Goal: Check status: Check status

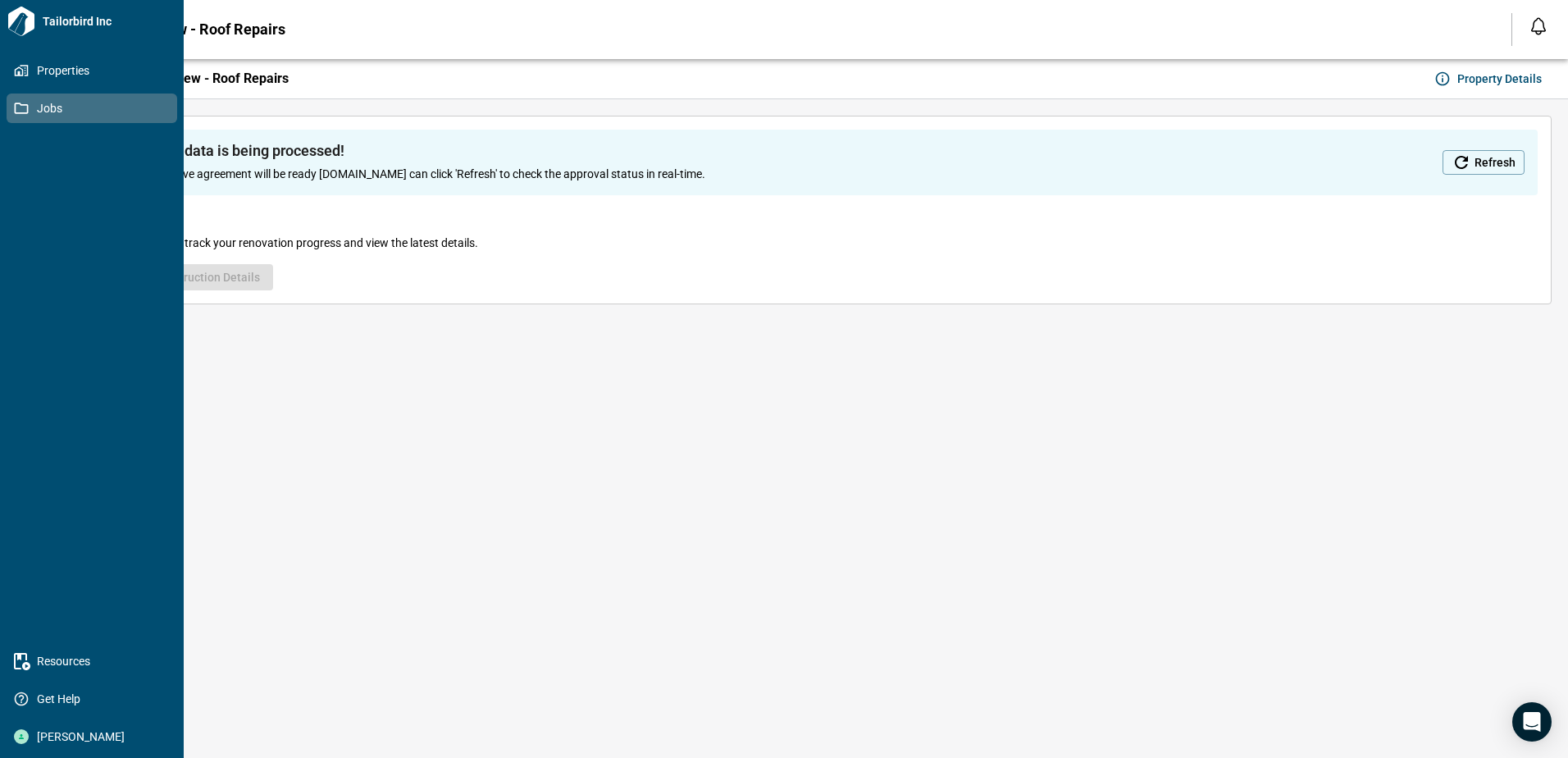
click at [21, 108] on icon at bounding box center [22, 109] width 15 height 15
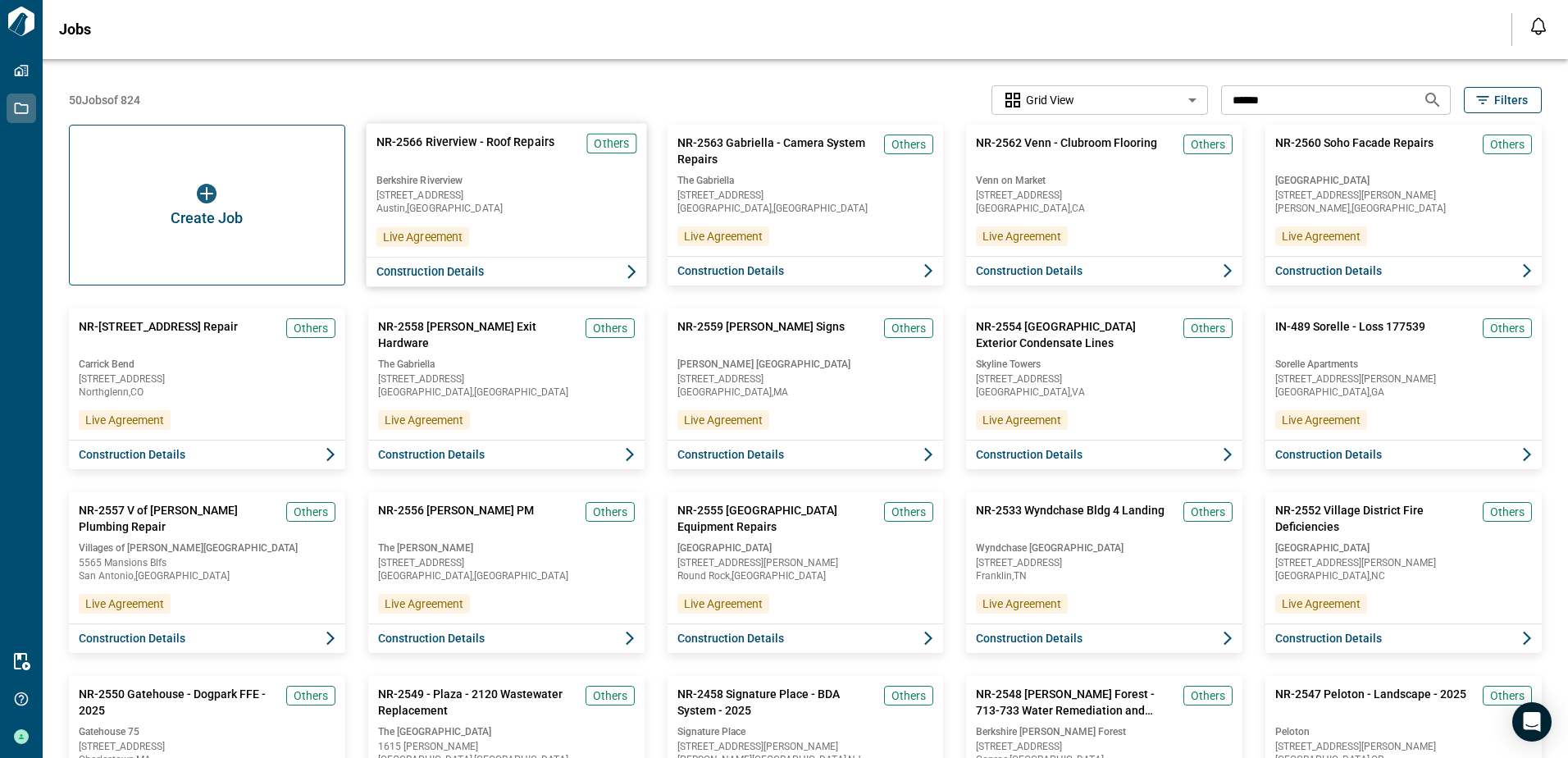
click at [406, 276] on span "Construction Details" at bounding box center [430, 271] width 109 height 16
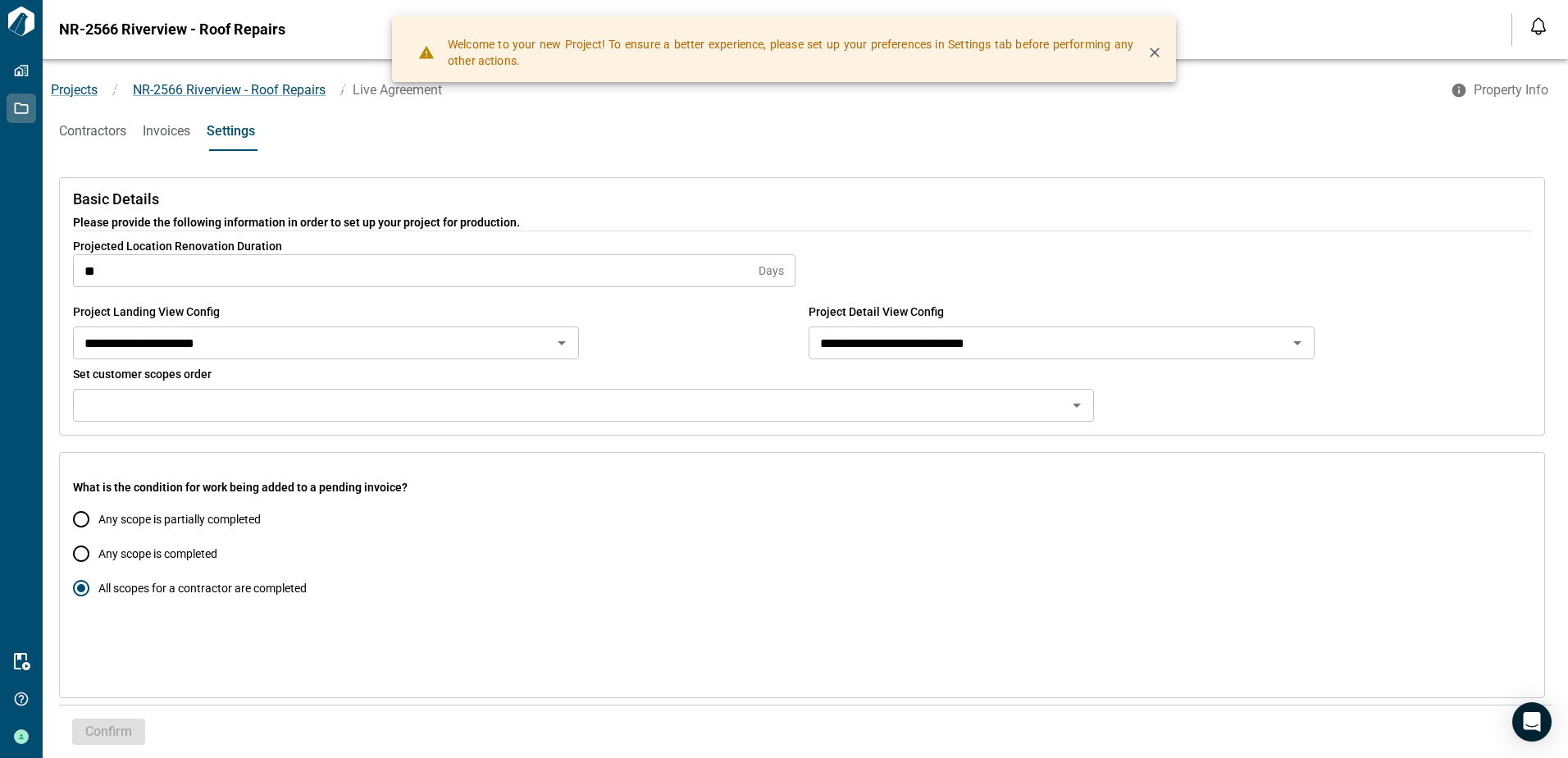
click at [80, 126] on span "Contractors" at bounding box center [92, 130] width 68 height 16
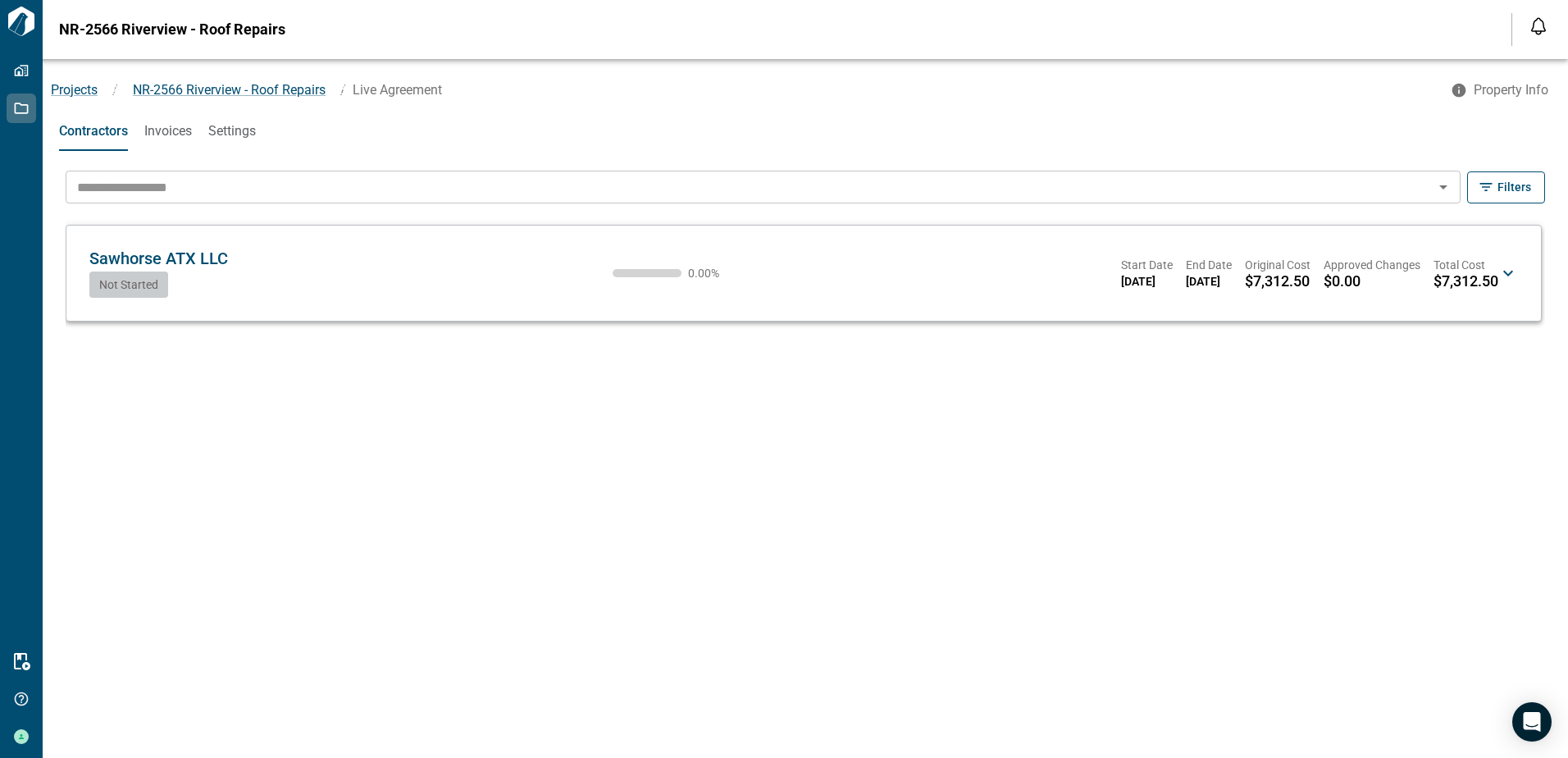
click at [160, 252] on span "Sawhorse ATX LLC" at bounding box center [159, 258] width 139 height 20
drag, startPoint x: 160, startPoint y: 258, endPoint x: 199, endPoint y: 267, distance: 40.0
click at [160, 258] on span "Sawhorse ATX LLC" at bounding box center [159, 258] width 139 height 20
click at [1510, 275] on icon at bounding box center [1508, 273] width 20 height 20
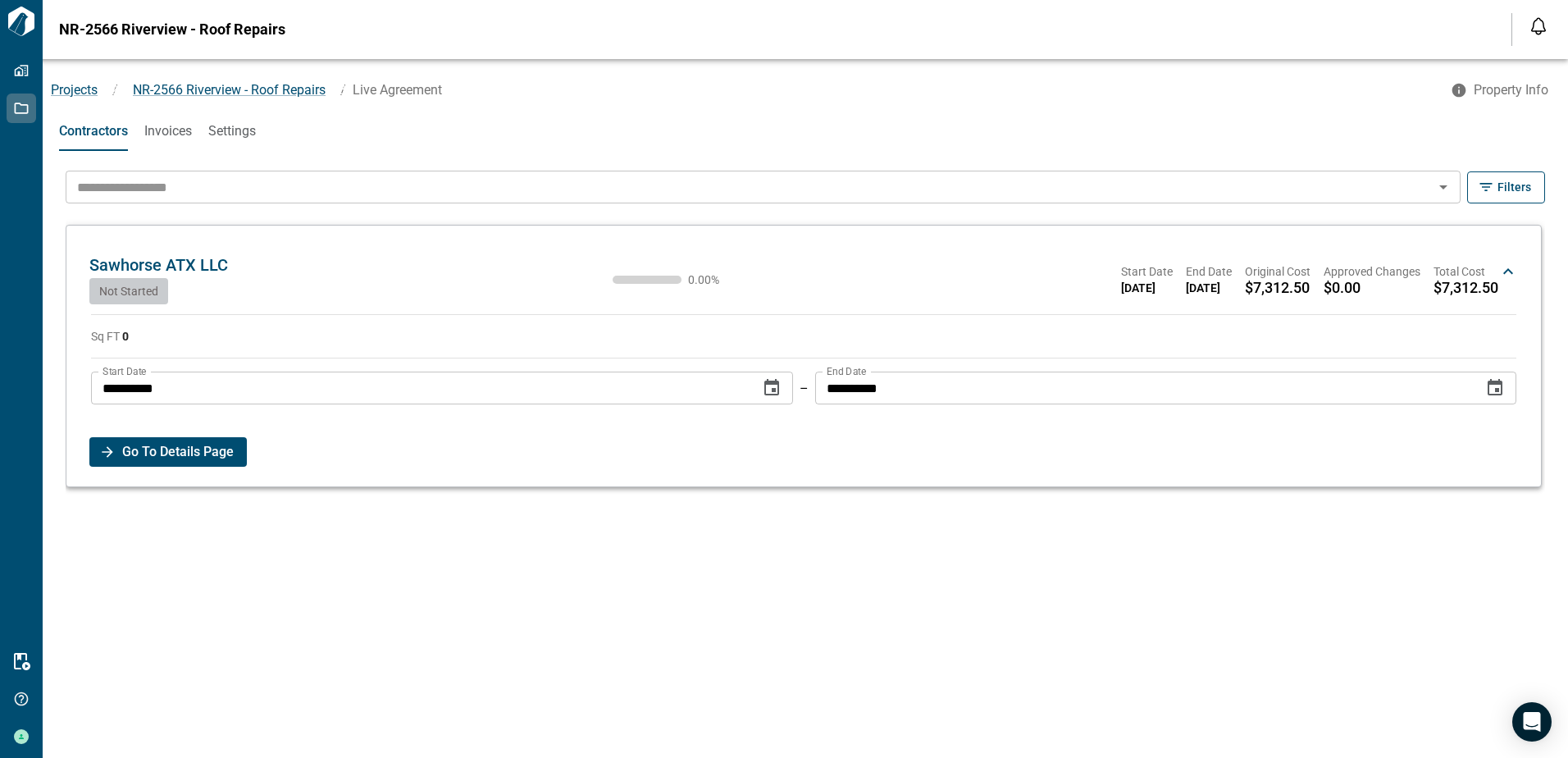
click at [189, 453] on span "Go To Details Page" at bounding box center [177, 451] width 111 height 30
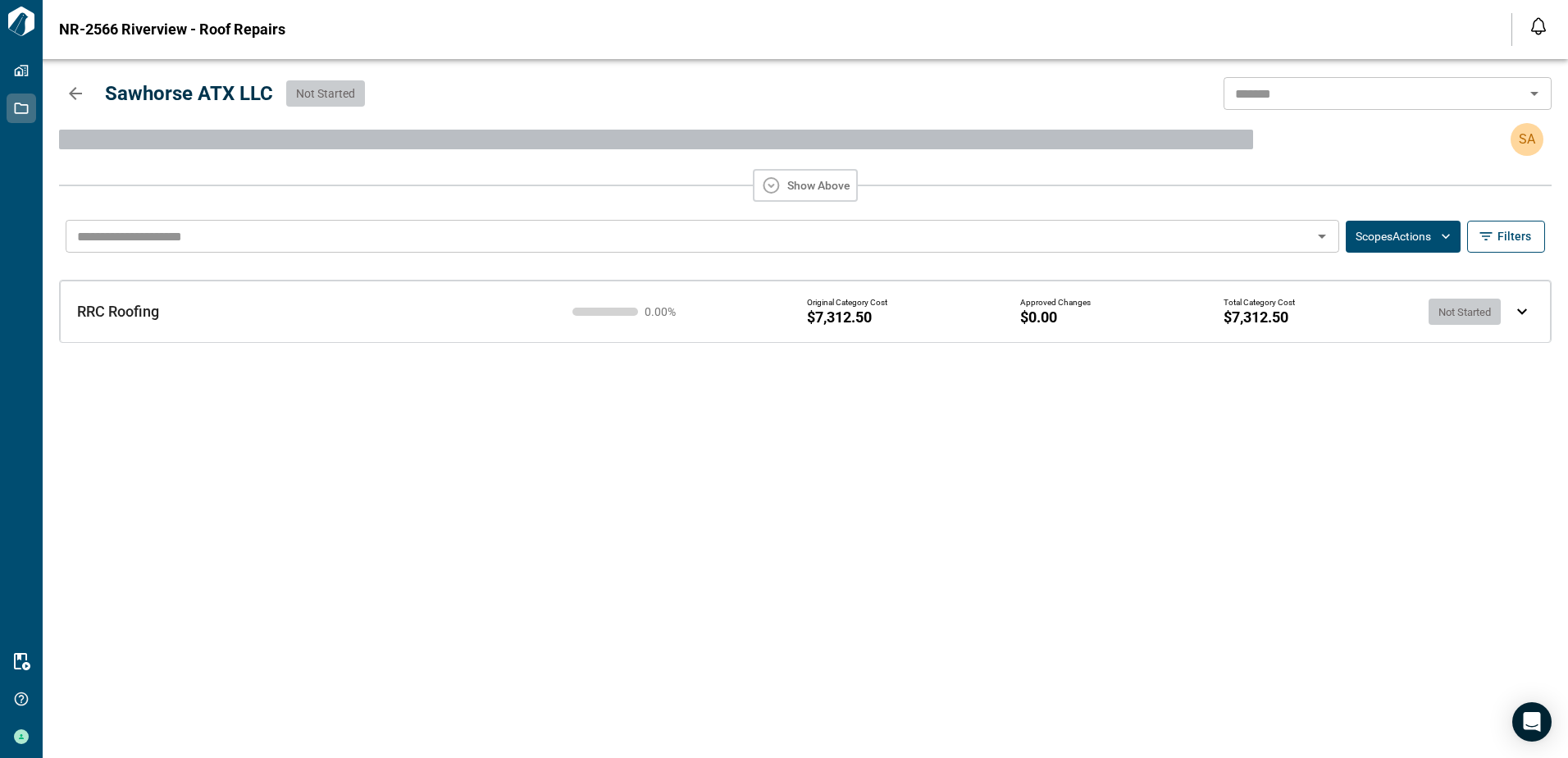
click at [149, 322] on div "RRC Roofing RRC Roofing 0.00 % Original Category Cost $7,312.50 Approved Change…" at bounding box center [784, 298] width 1466 height 68
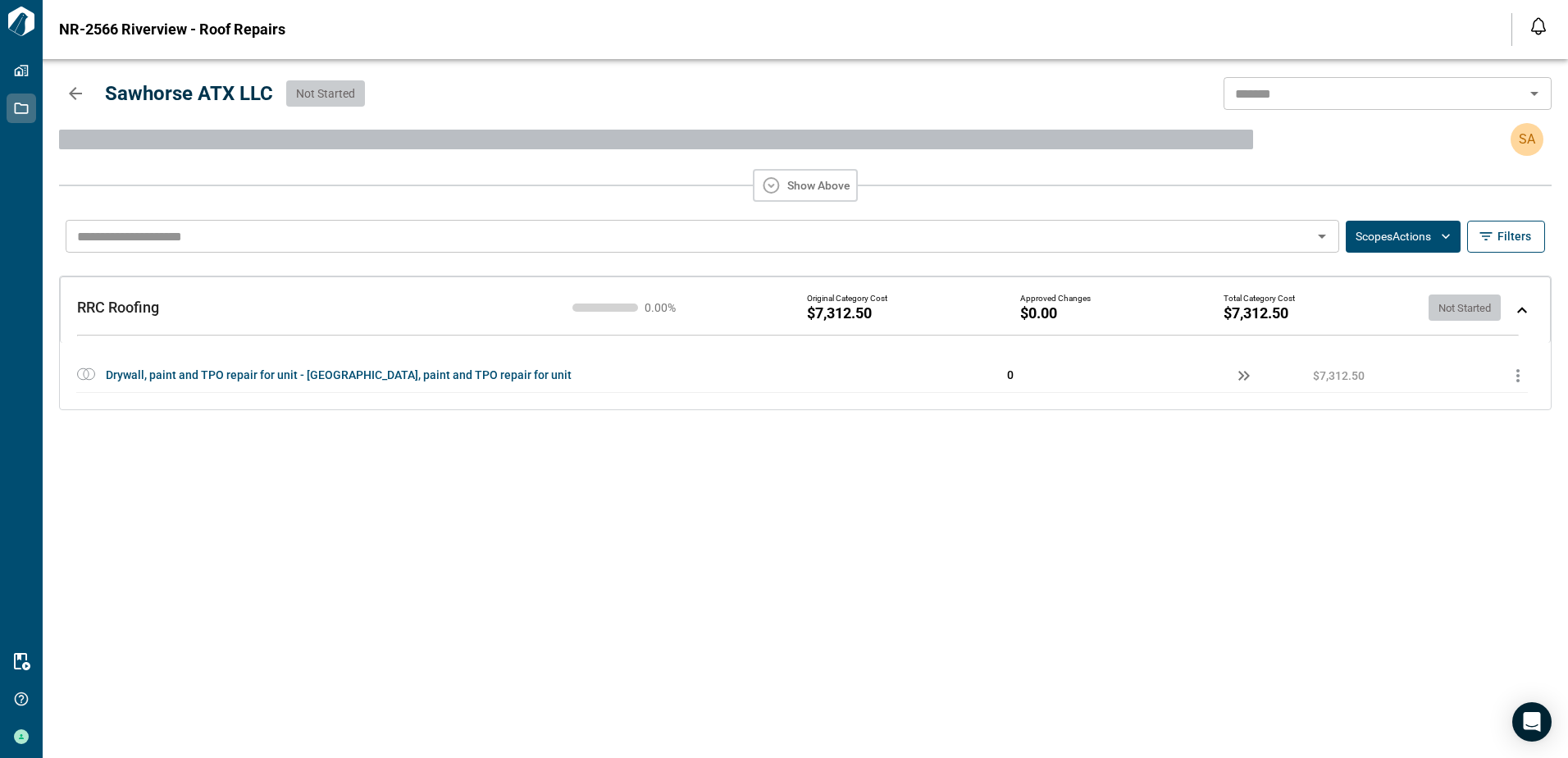
click at [74, 102] on icon "button" at bounding box center [75, 93] width 20 height 20
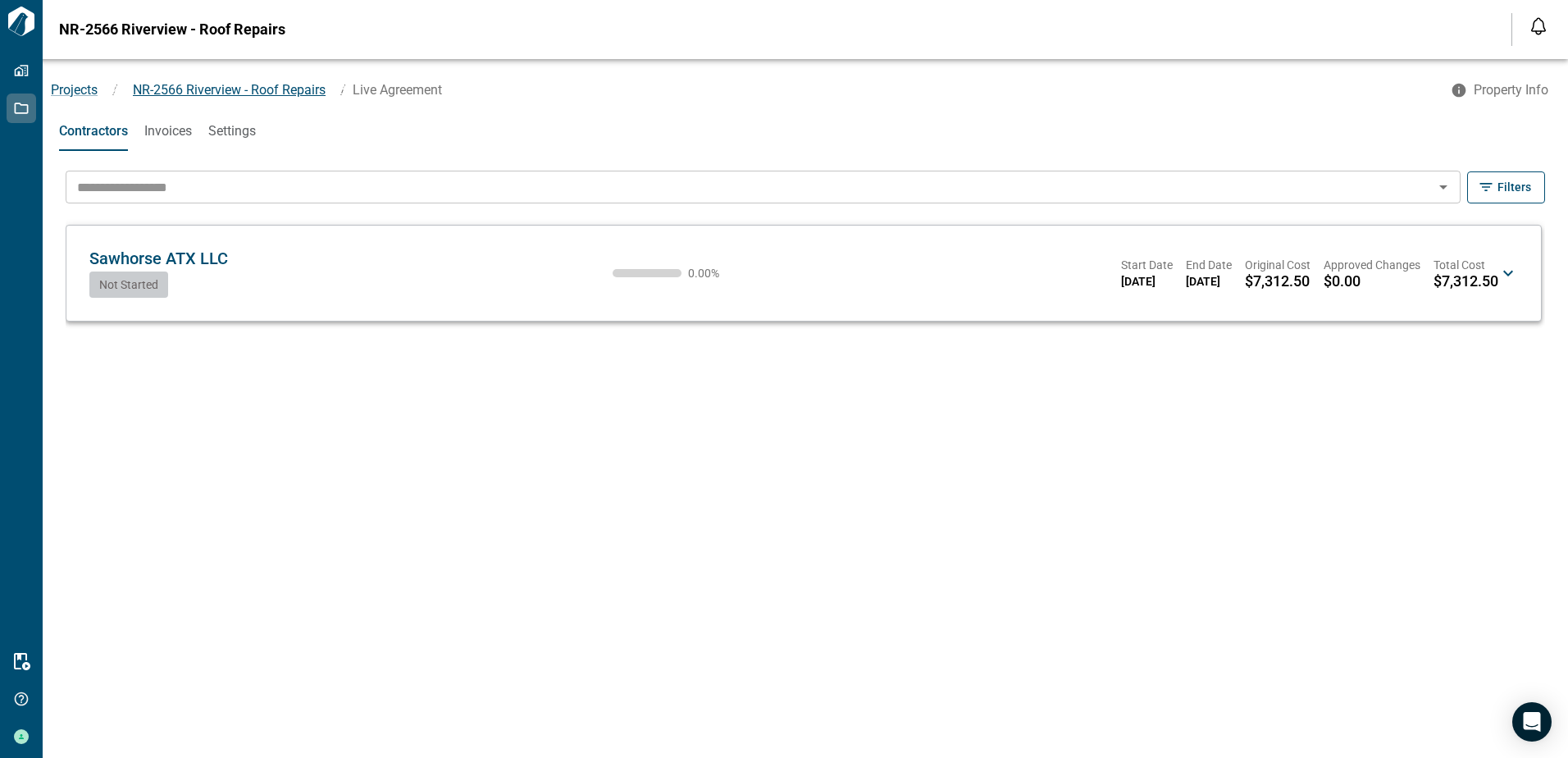
click at [237, 96] on span "NR-2566 Riverview - Roof Repairs" at bounding box center [229, 90] width 192 height 15
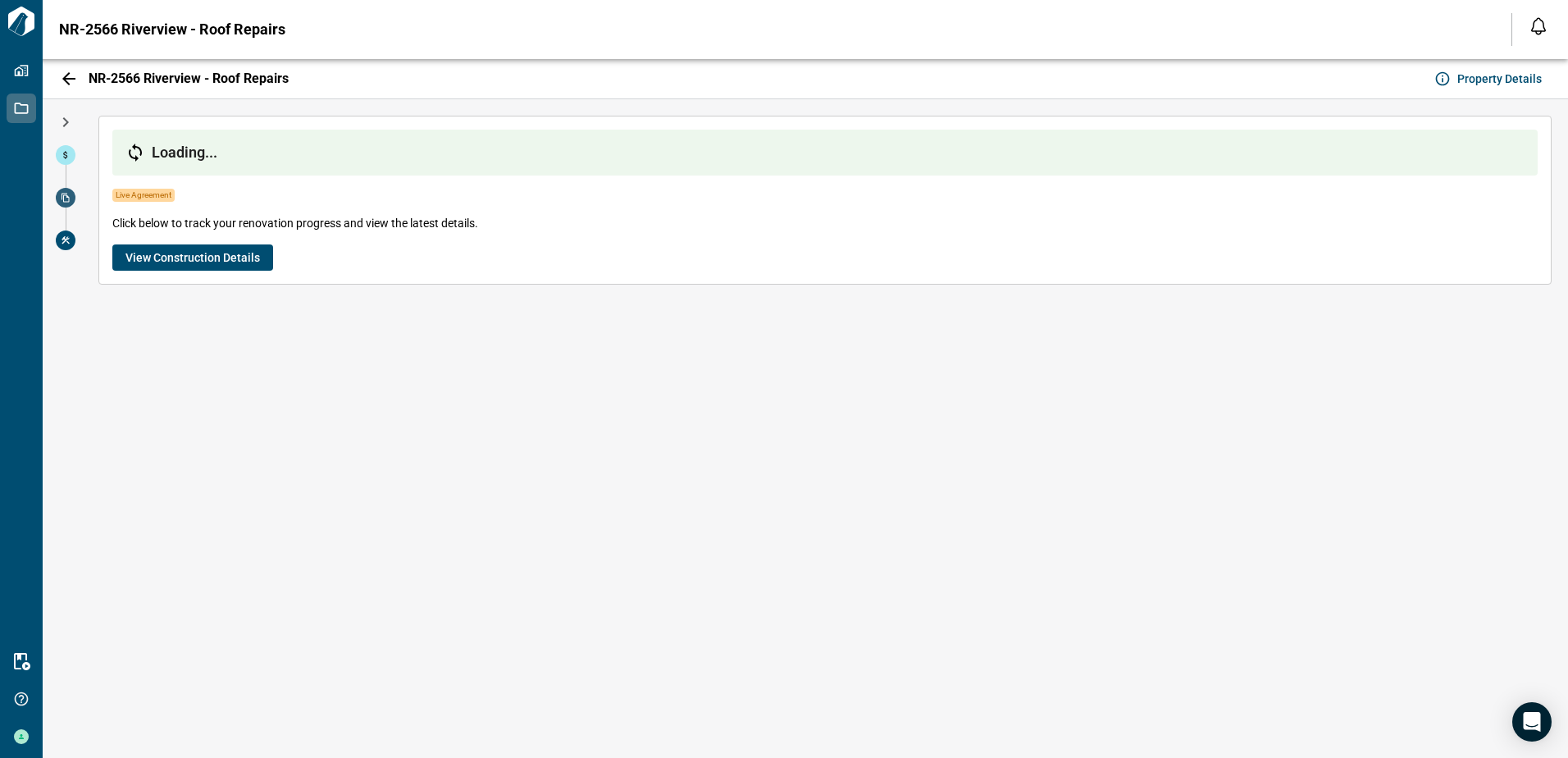
click at [65, 194] on icon at bounding box center [66, 197] width 10 height 10
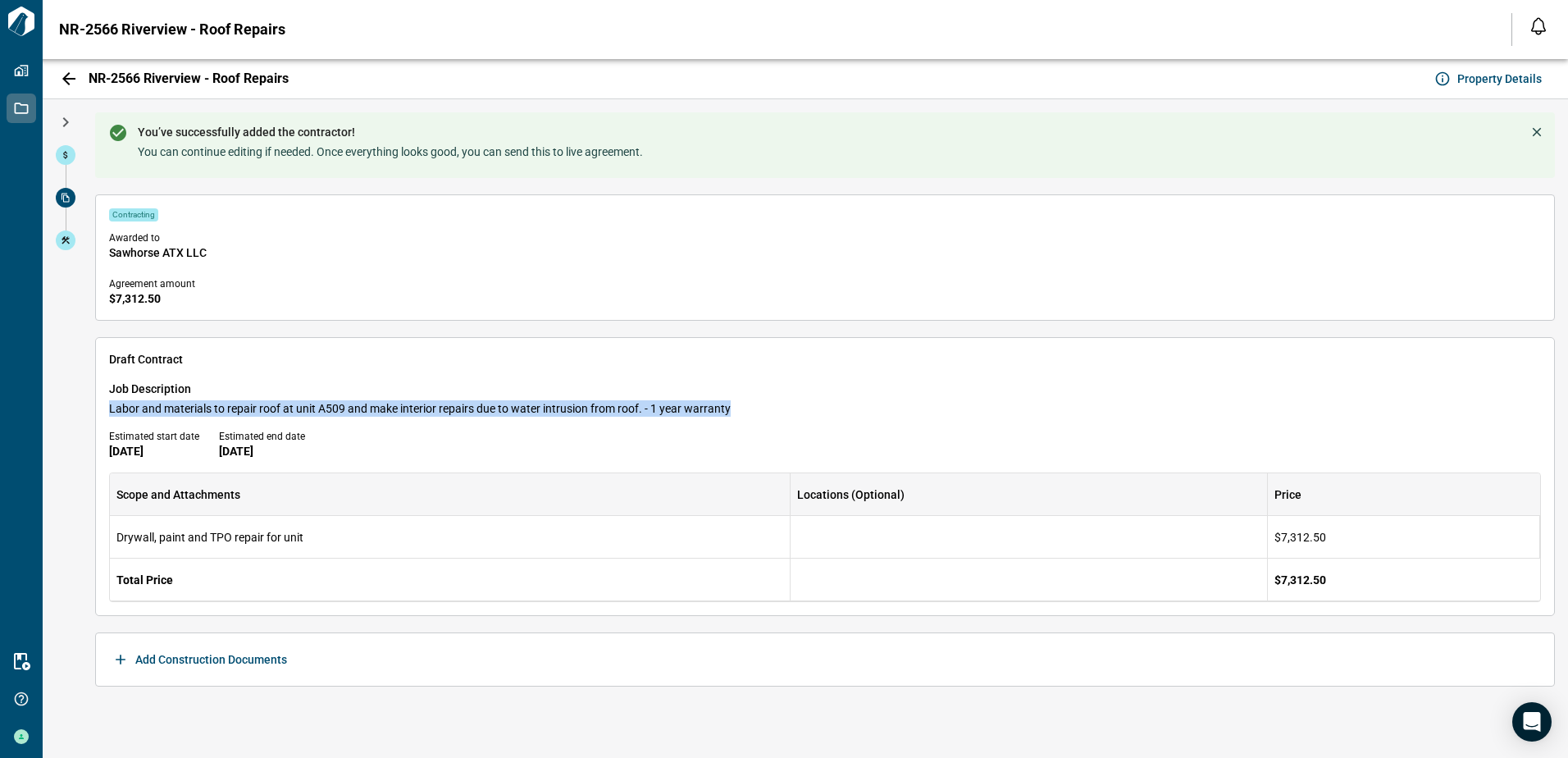
drag, startPoint x: 107, startPoint y: 409, endPoint x: 752, endPoint y: 406, distance: 645.0
click at [752, 406] on div "Draft Contract Job Description Labor and materials to repair roof at unit A509 …" at bounding box center [824, 476] width 1459 height 279
copy span "Labor and materials to repair roof at unit A509 and make interior repairs due t…"
